Goal: Task Accomplishment & Management: Complete application form

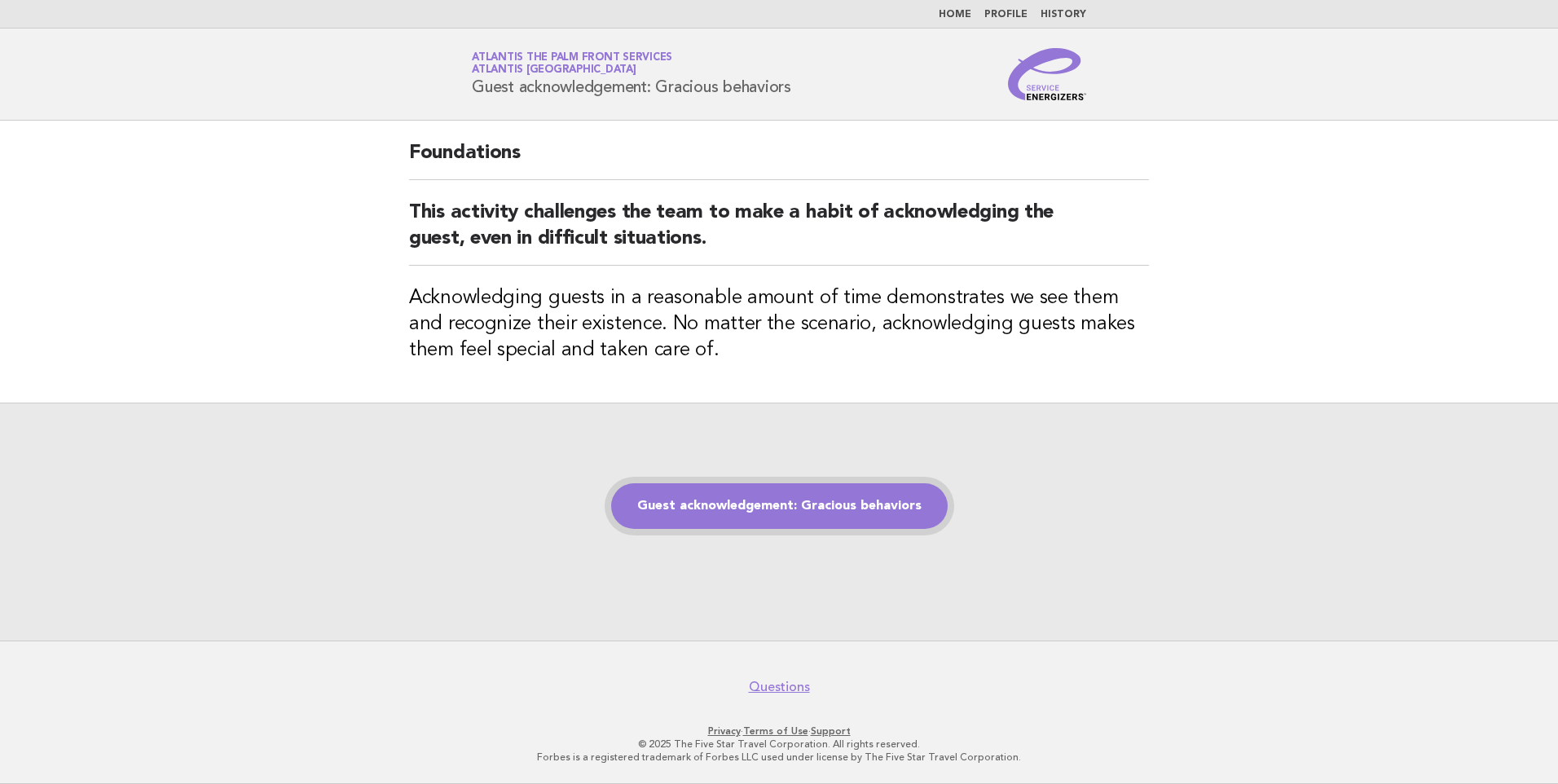
click at [786, 501] on link "Guest acknowledgement: Gracious behaviors" at bounding box center [779, 505] width 337 height 45
click at [762, 504] on link "Guest acknowledgement: Gracious behaviors" at bounding box center [779, 505] width 337 height 45
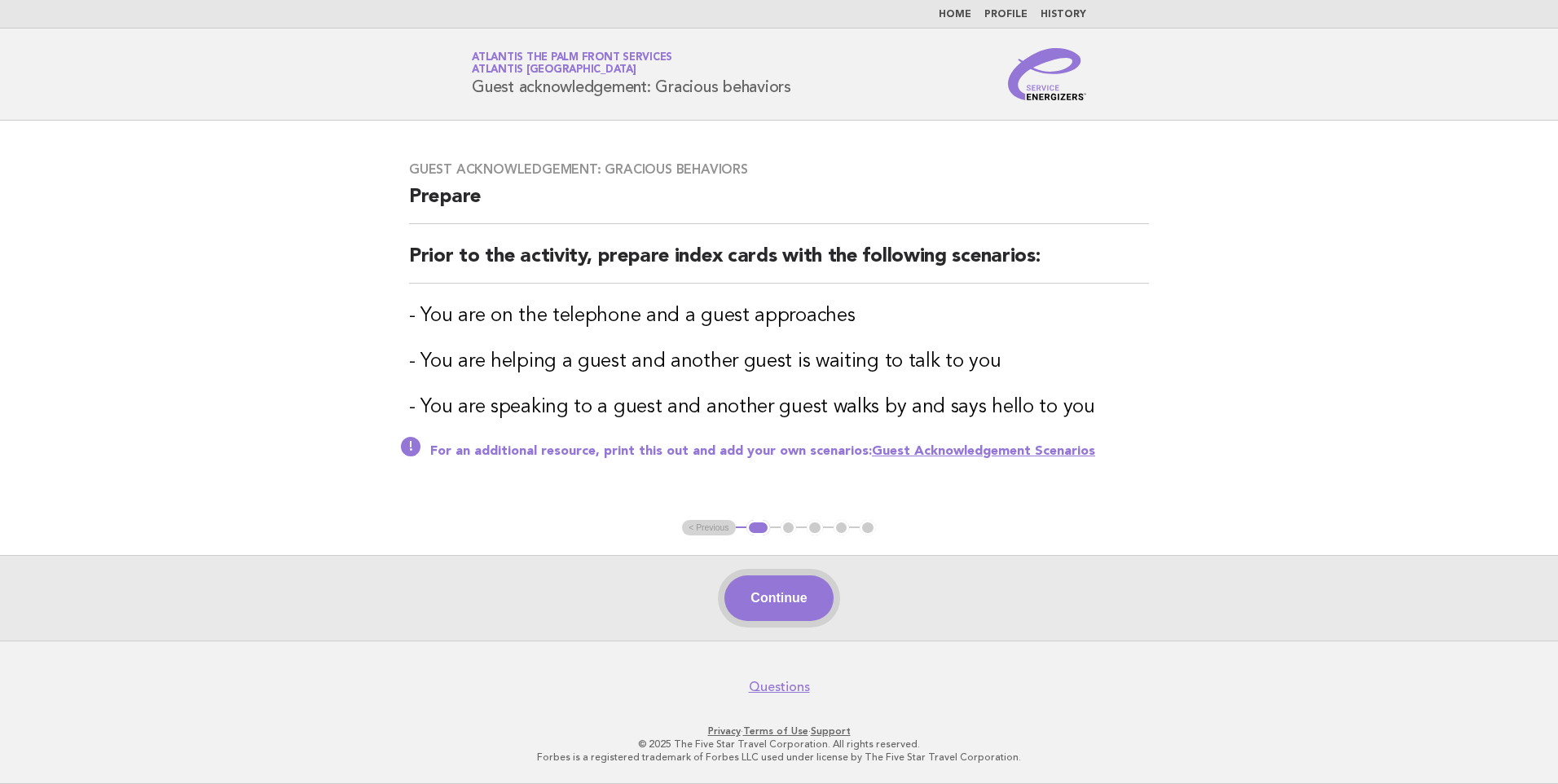
click at [780, 576] on button "Continue" at bounding box center [779, 597] width 108 height 45
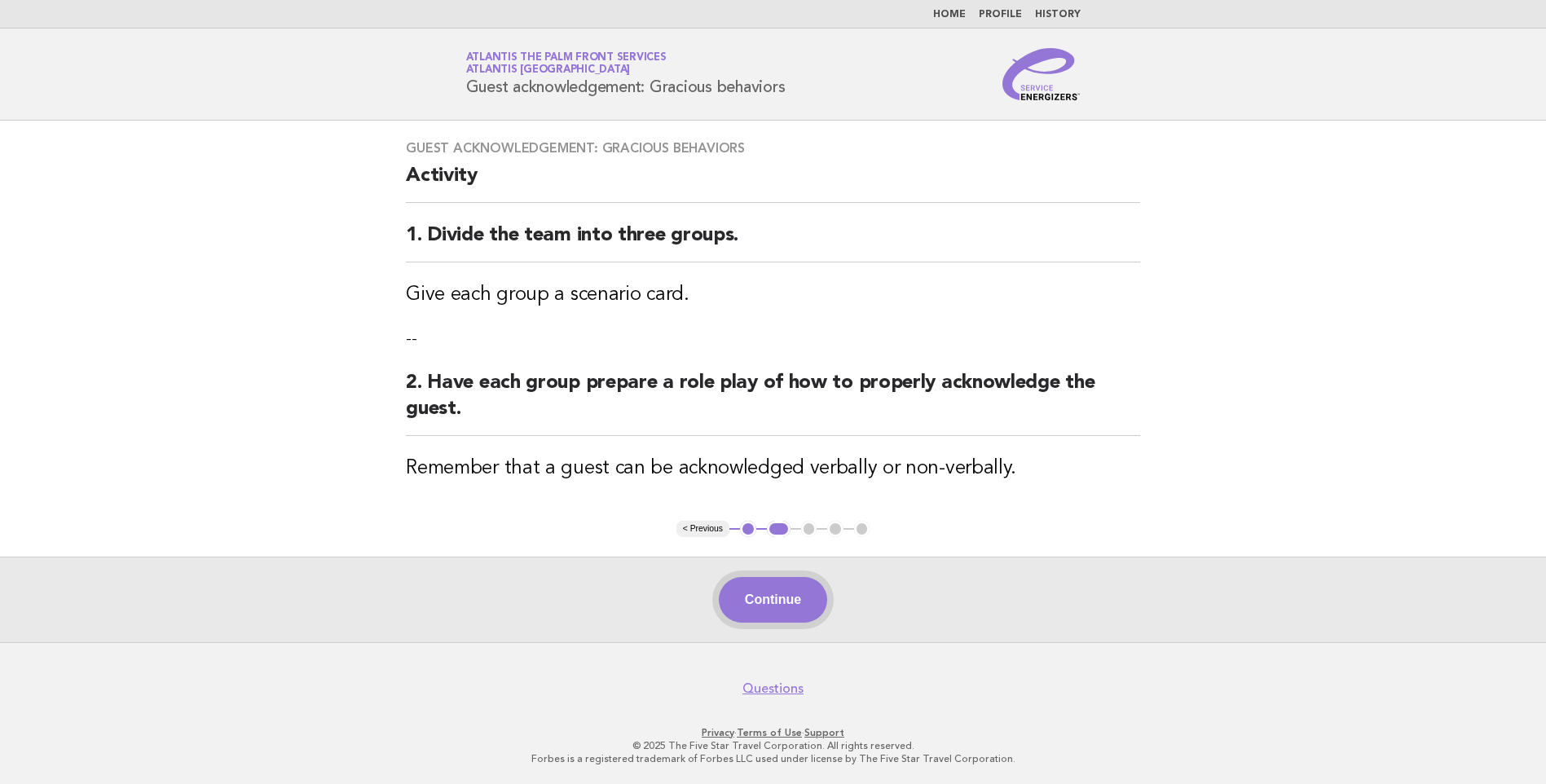
click at [775, 617] on button "Continue" at bounding box center [773, 599] width 108 height 45
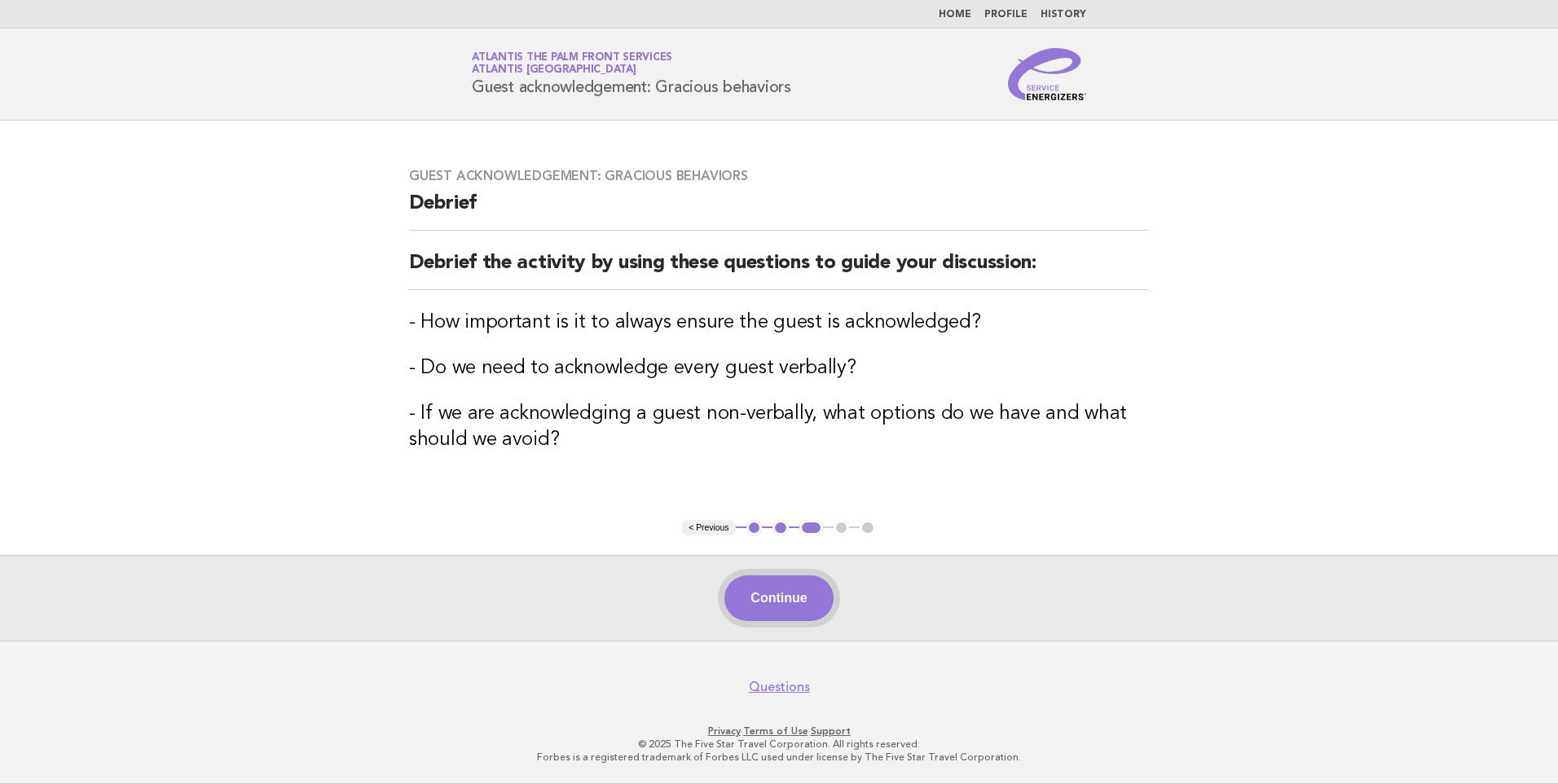
click at [786, 603] on button "Continue" at bounding box center [779, 597] width 108 height 45
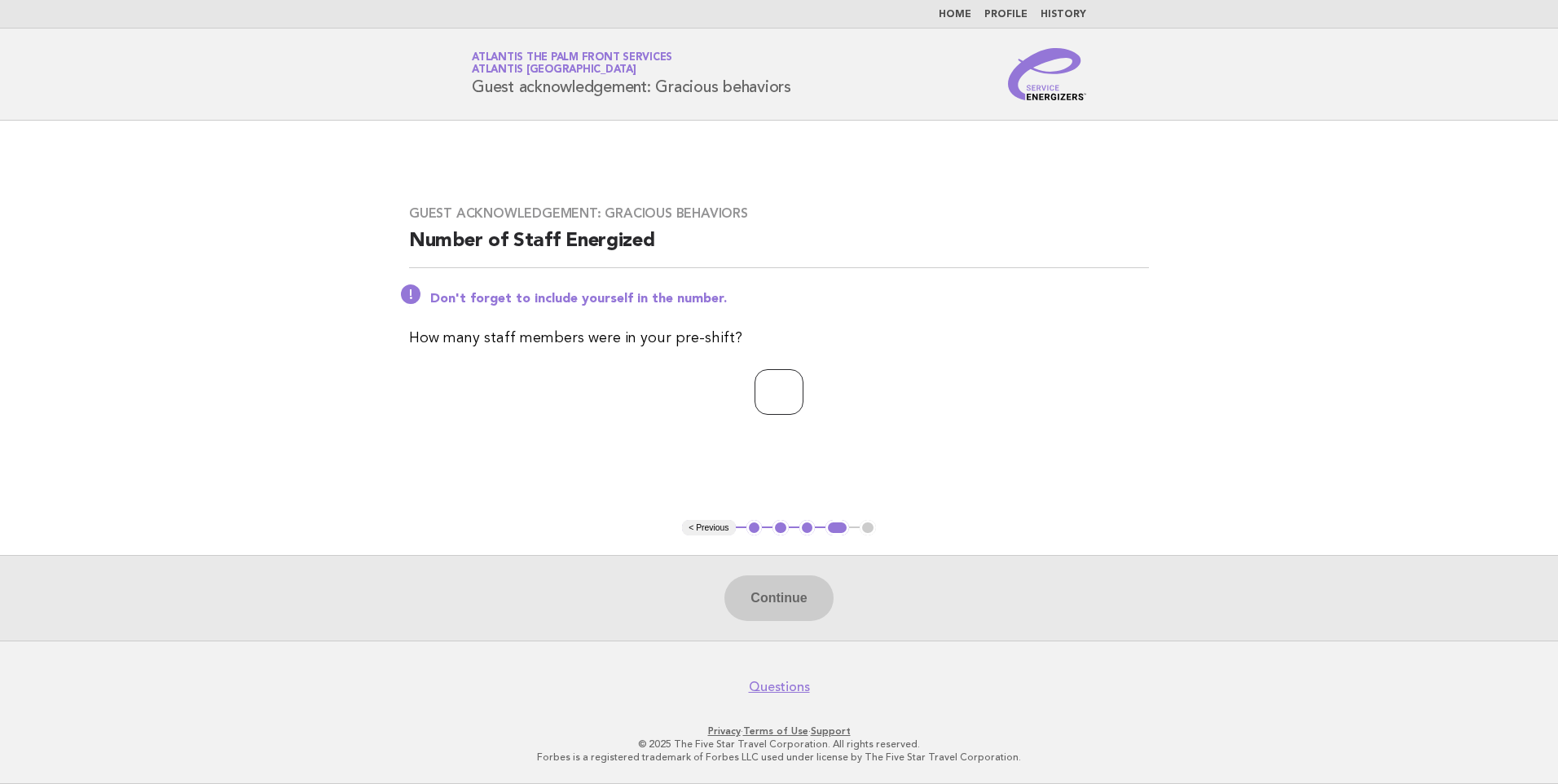
click at [754, 392] on input "number" at bounding box center [779, 392] width 49 height 45
type input "*"
click at [762, 581] on button "Continue" at bounding box center [779, 597] width 108 height 45
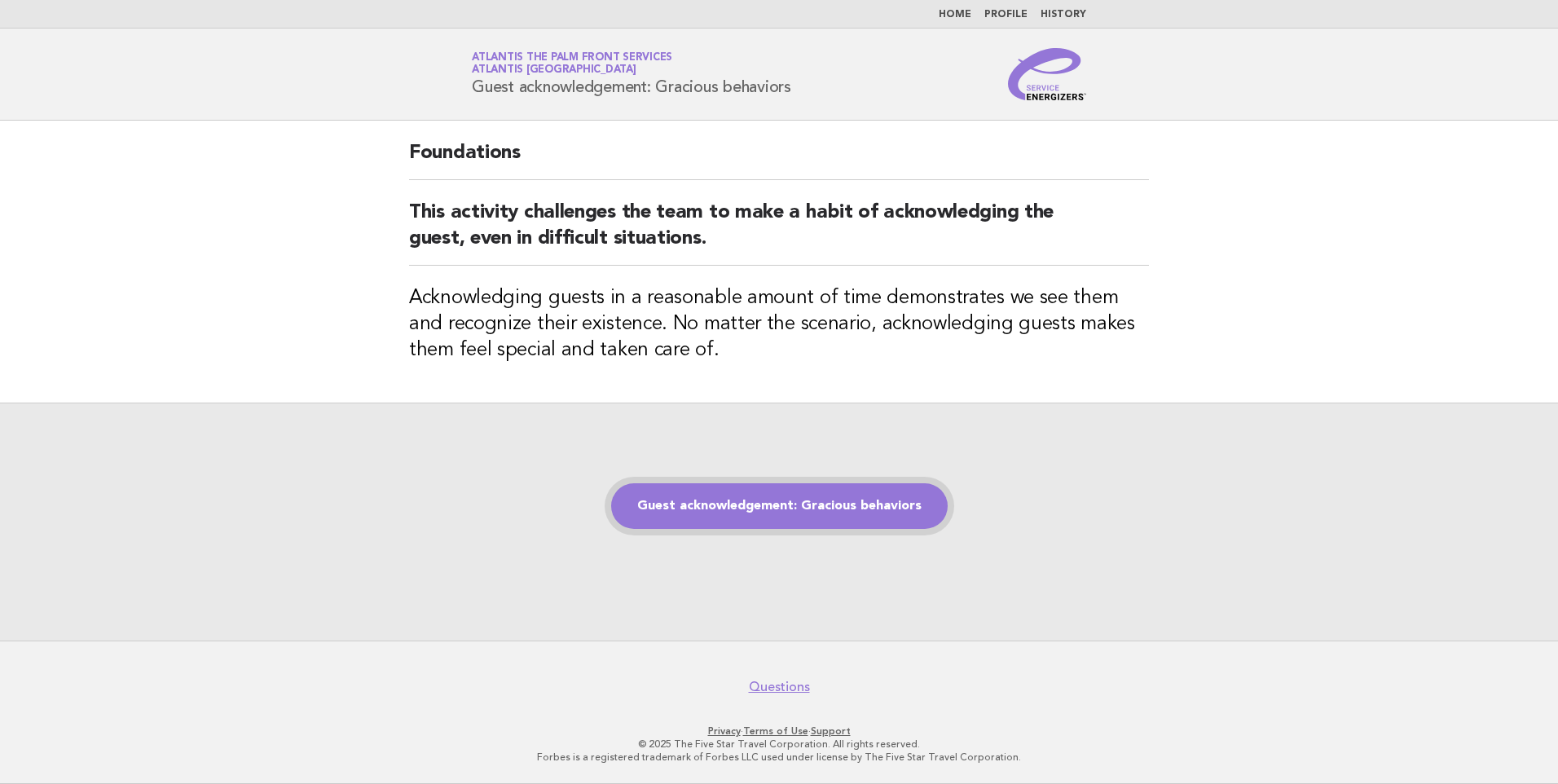
click at [791, 508] on link "Guest acknowledgement: Gracious behaviors" at bounding box center [779, 505] width 337 height 45
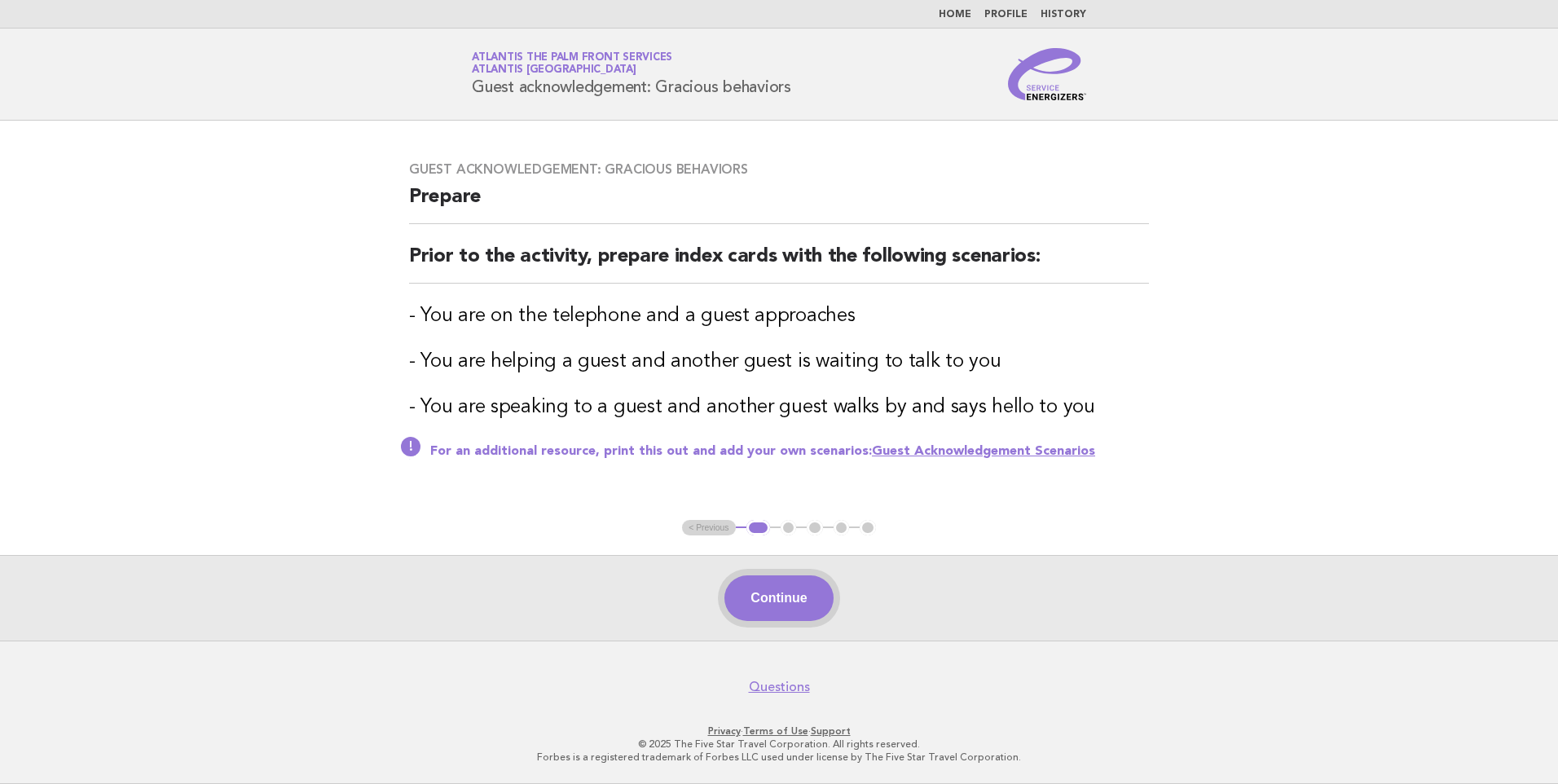
click at [759, 589] on button "Continue" at bounding box center [779, 597] width 108 height 45
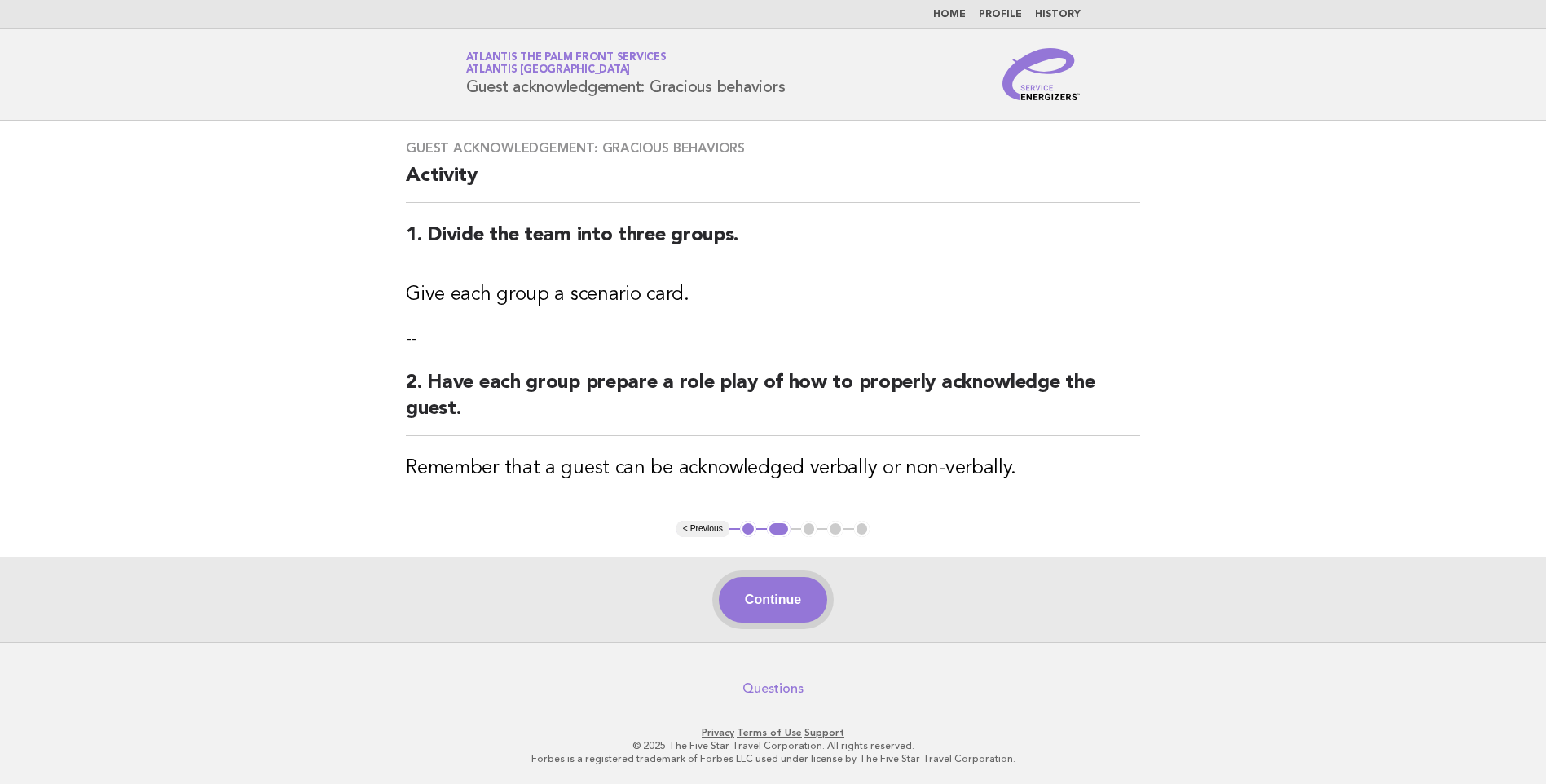
click at [764, 595] on button "Continue" at bounding box center [773, 599] width 108 height 45
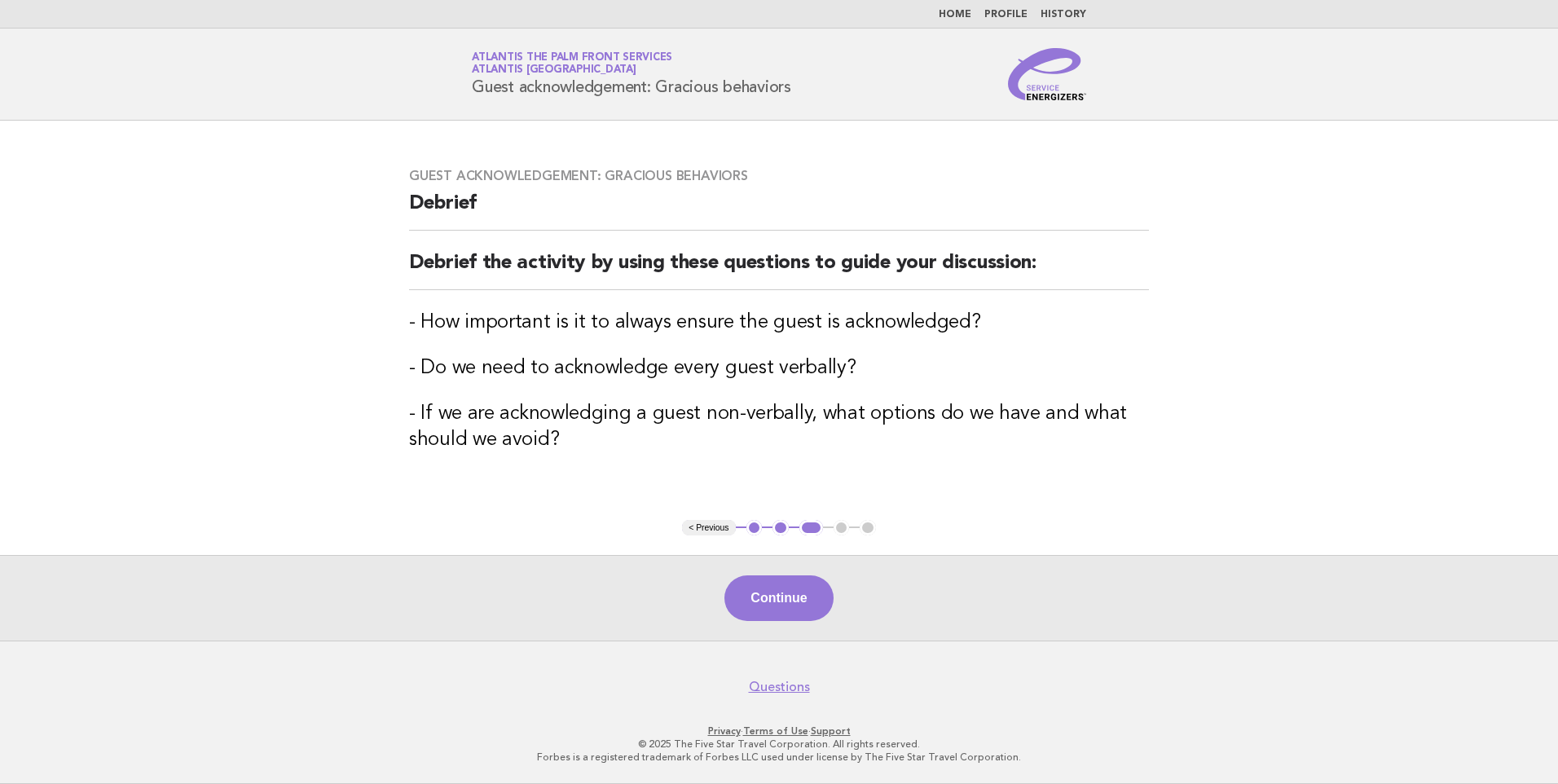
click at [764, 601] on button "Continue" at bounding box center [779, 597] width 108 height 45
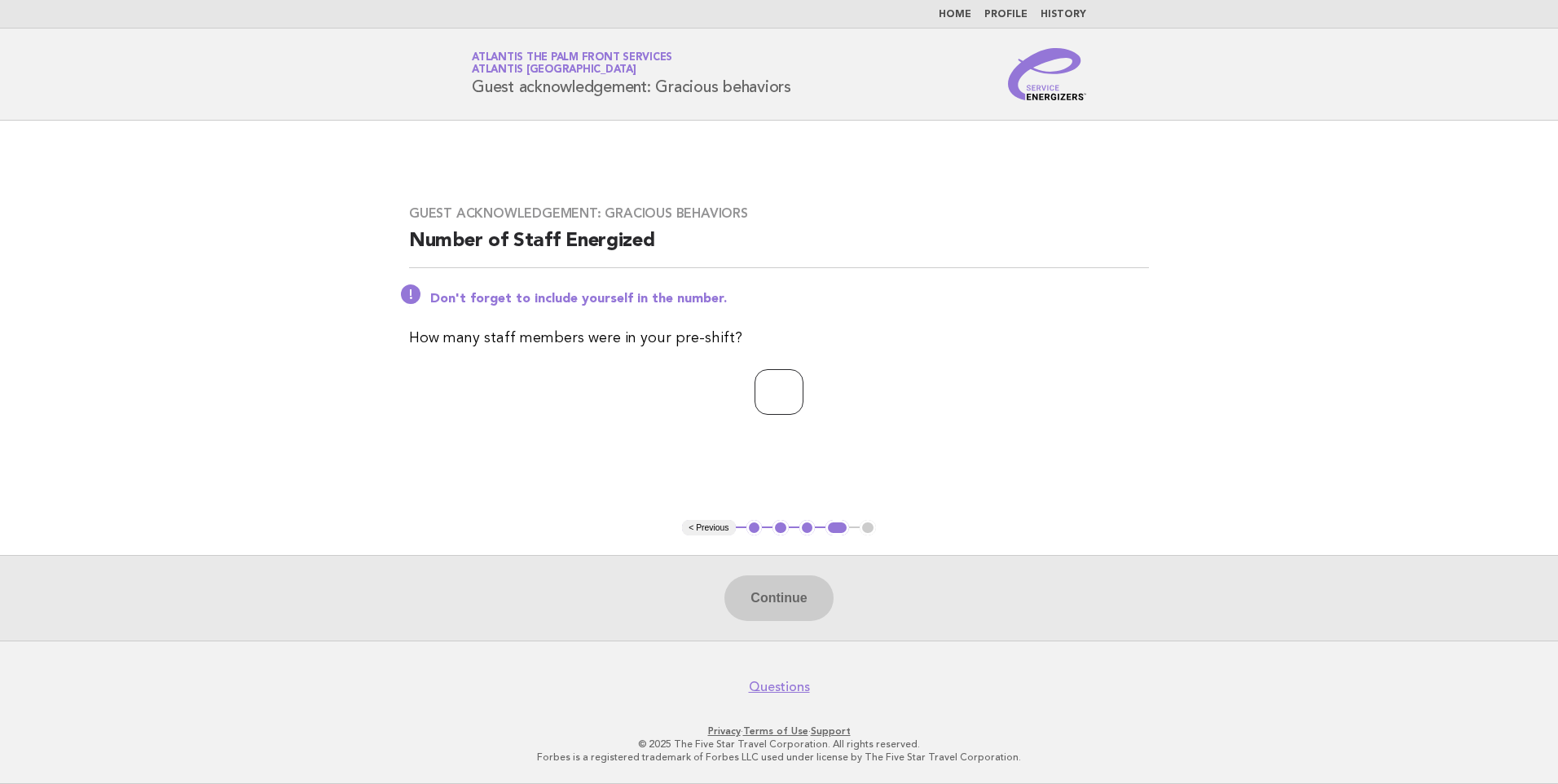
click at [797, 388] on input "number" at bounding box center [779, 392] width 49 height 45
type input "*"
click at [798, 581] on button "Continue" at bounding box center [779, 597] width 108 height 45
